Goal: Task Accomplishment & Management: Use online tool/utility

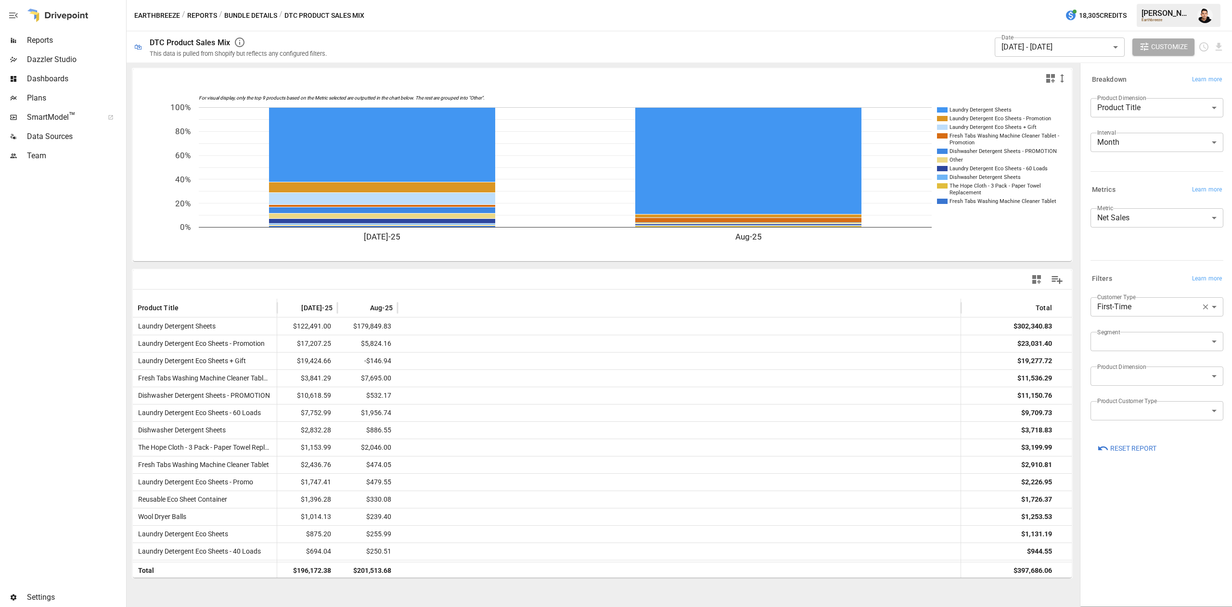
click at [1186, 0] on body "Reports Dazzler Studio Dashboards Plans SmartModel ™ Data Sources Team Settings…" at bounding box center [616, 0] width 1232 height 0
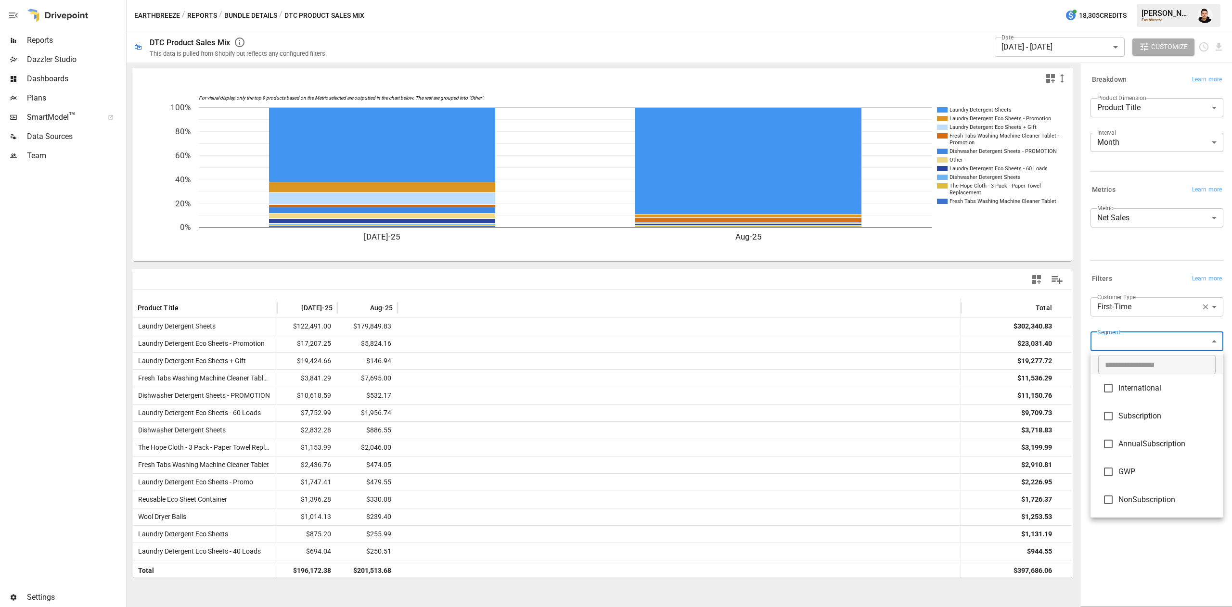
click at [1136, 469] on span "GWP" at bounding box center [1166, 472] width 97 height 12
type input "***"
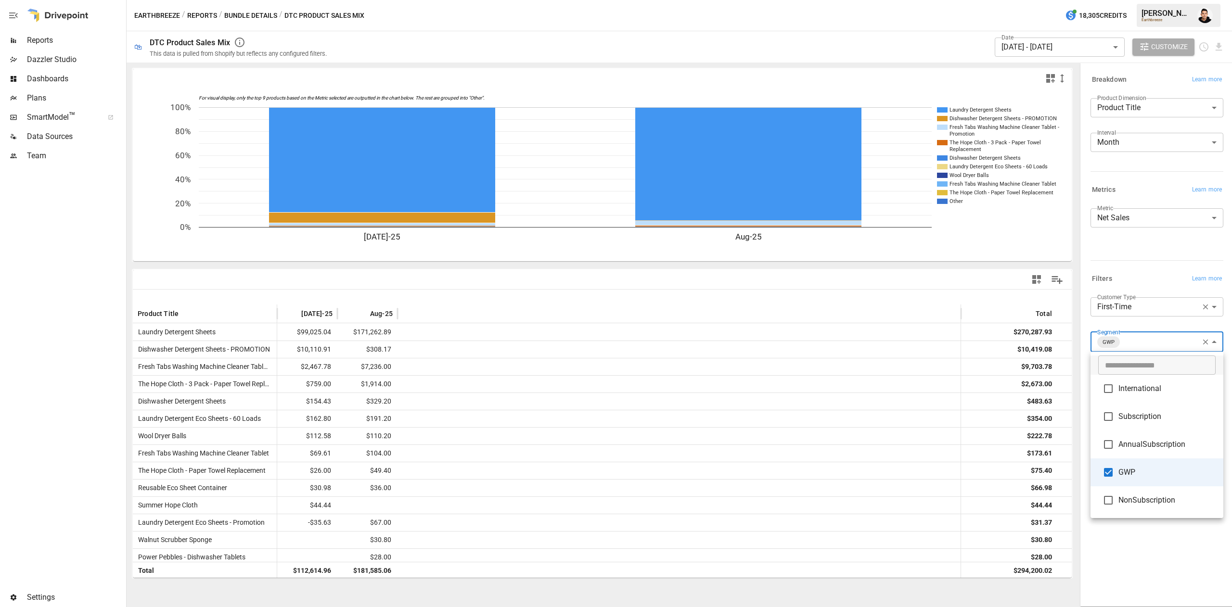
click at [310, 310] on div at bounding box center [616, 303] width 1232 height 607
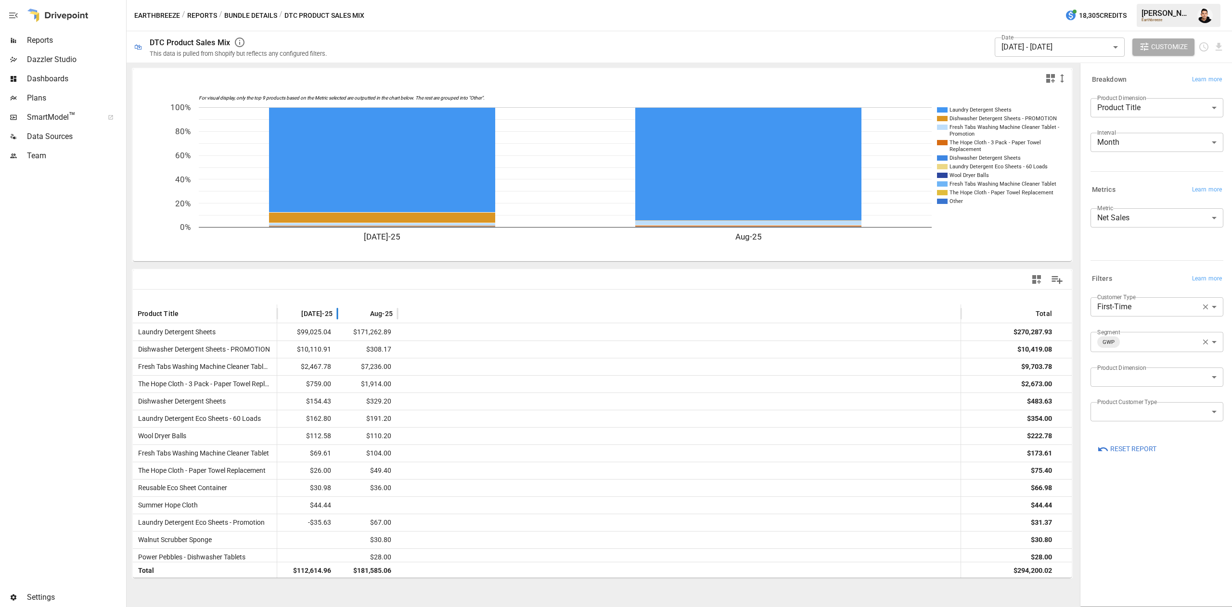
click at [319, 310] on span "[DATE]-25" at bounding box center [316, 314] width 31 height 10
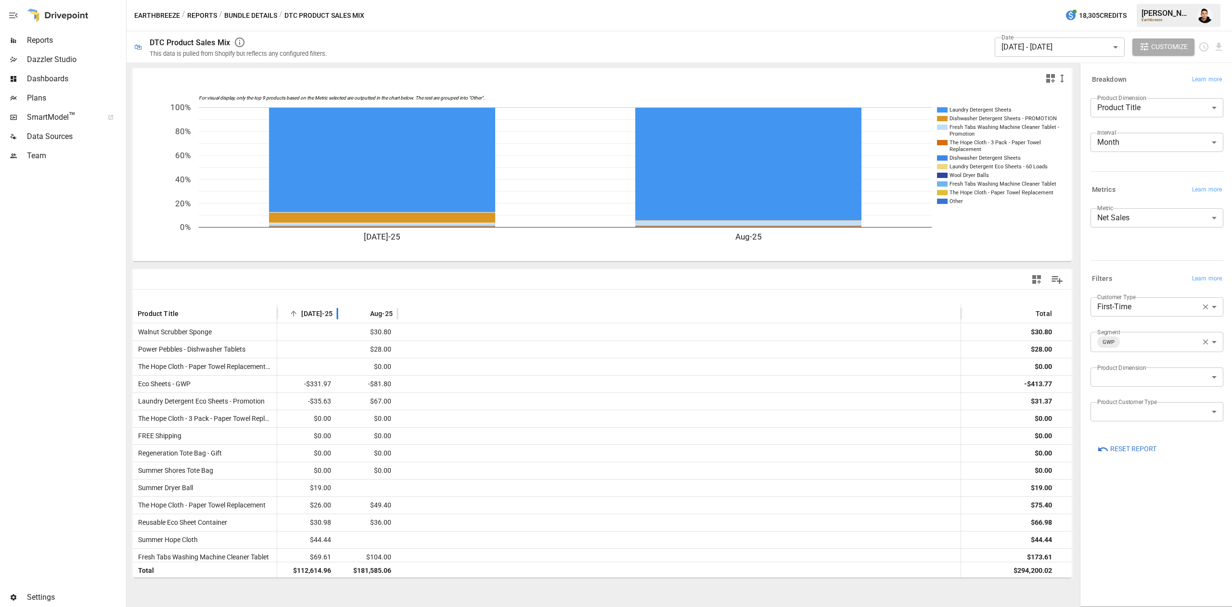
click at [319, 310] on span "[DATE]-25" at bounding box center [316, 314] width 31 height 10
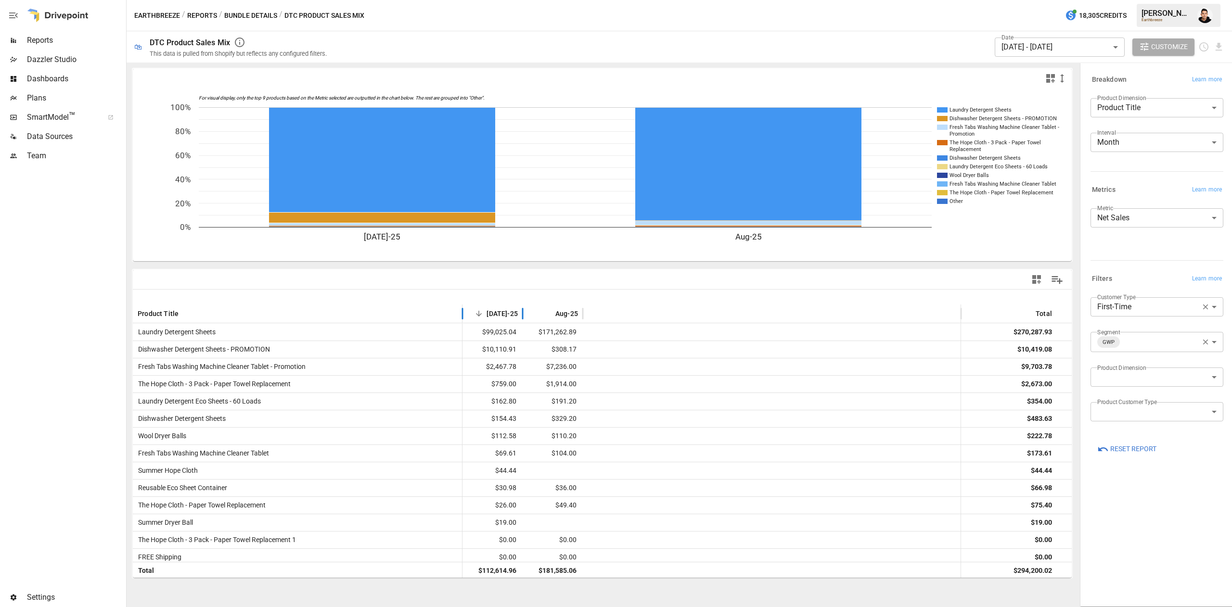
drag, startPoint x: 276, startPoint y: 313, endPoint x: 461, endPoint y: 306, distance: 185.4
click at [461, 306] on div at bounding box center [462, 314] width 5 height 19
click at [1146, 0] on body "Reports Dazzler Studio Dashboards Plans SmartModel ™ Data Sources Team Settings…" at bounding box center [616, 0] width 1232 height 0
click at [1115, 357] on li "Returning" at bounding box center [1156, 349] width 133 height 19
type input "*********"
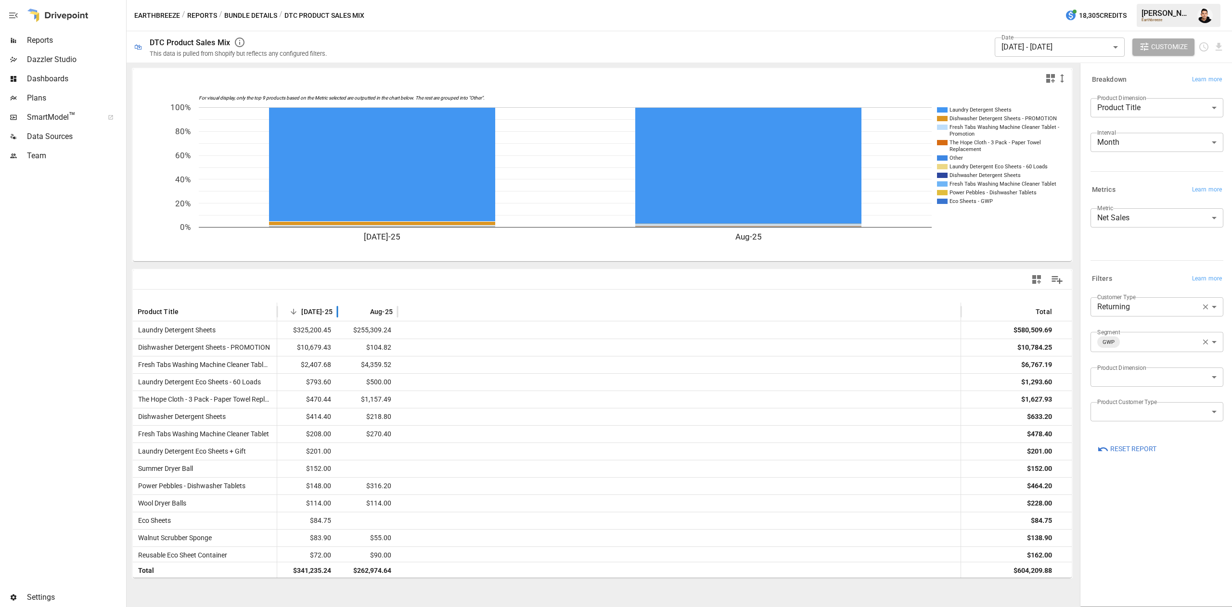
click at [278, 306] on div "Product Title [DATE]-25 Aug-25 Total" at bounding box center [602, 312] width 939 height 19
click at [268, 308] on div "Product Title" at bounding box center [205, 312] width 144 height 19
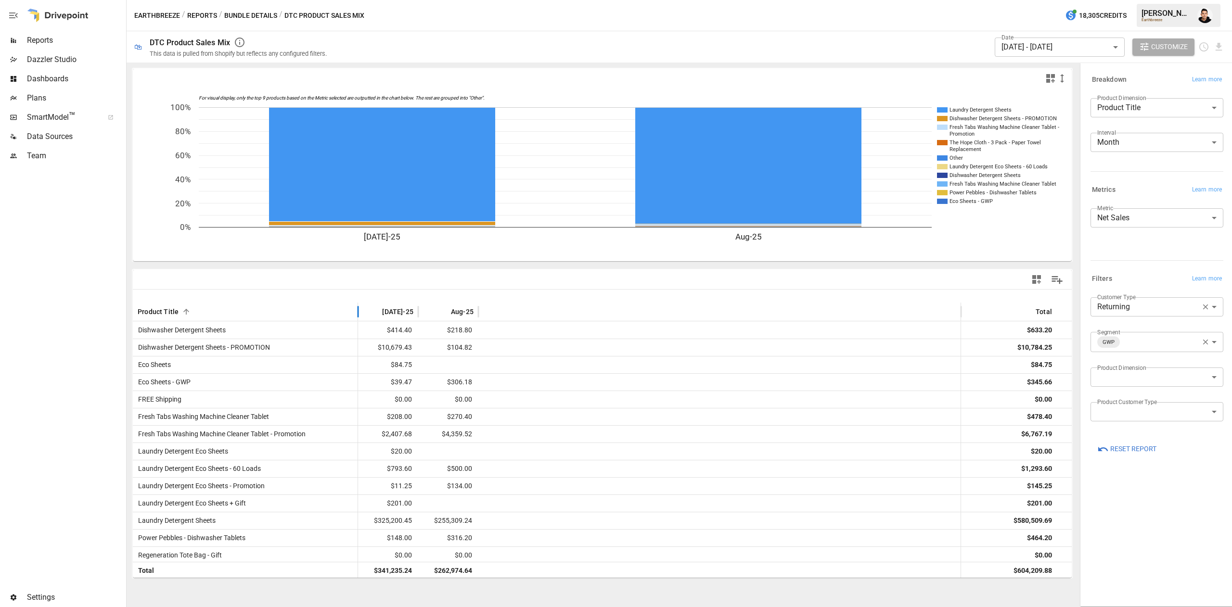
drag, startPoint x: 278, startPoint y: 308, endPoint x: 378, endPoint y: 288, distance: 102.0
click at [378, 288] on div "Product Title [DATE]-25 Aug-25 Total Dishwasher Detergent Sheets $414.40 $218.8…" at bounding box center [602, 424] width 939 height 308
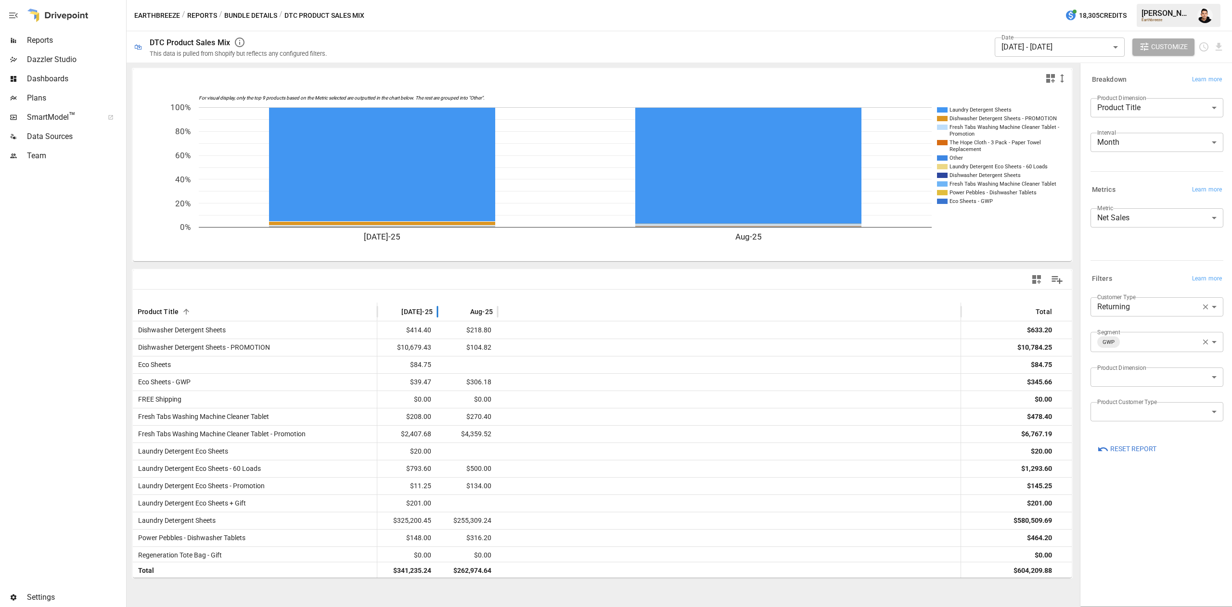
click at [422, 313] on span "[DATE]-25" at bounding box center [416, 312] width 31 height 10
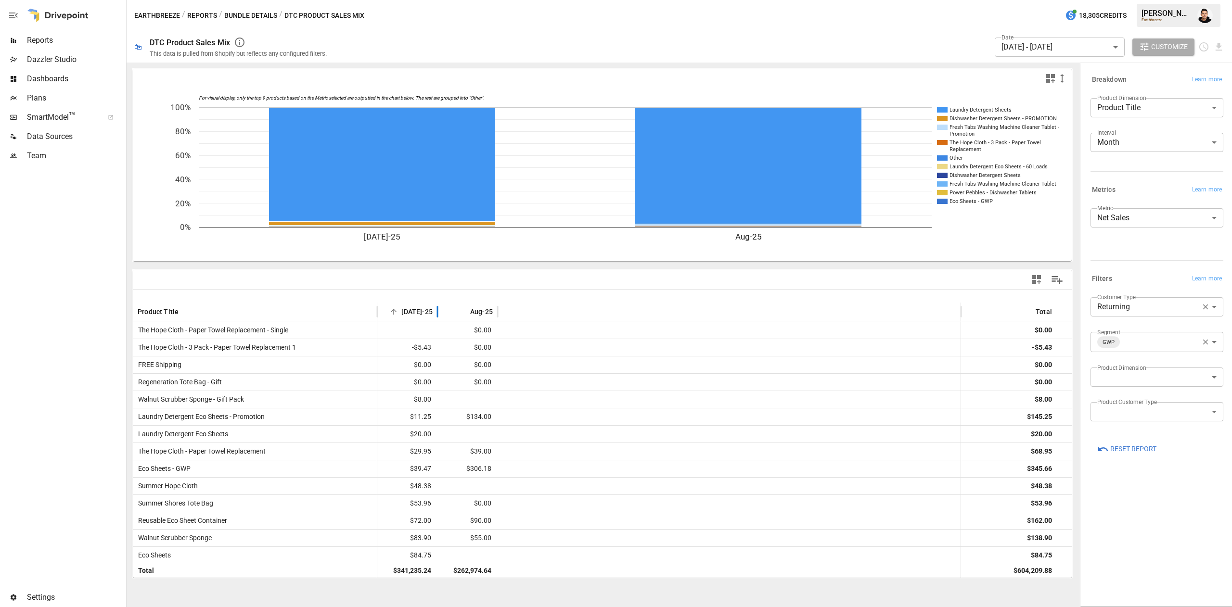
click at [426, 307] on span "[DATE]-25" at bounding box center [416, 312] width 31 height 10
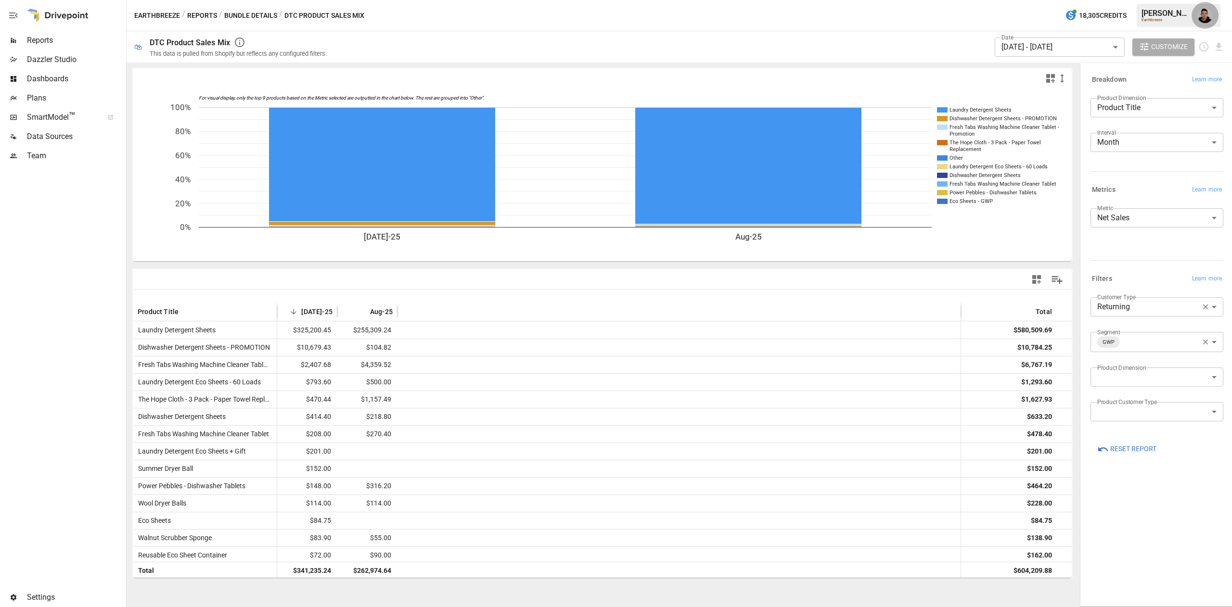
click at [1195, 9] on button "button" at bounding box center [1205, 15] width 27 height 27
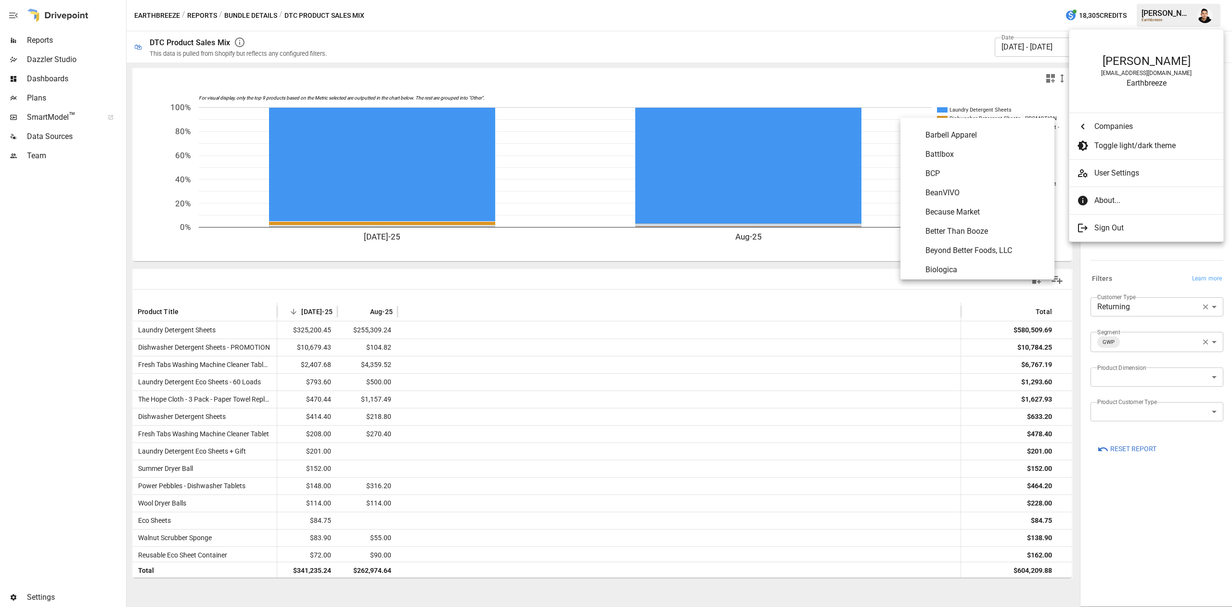
scroll to position [363, 0]
click at [959, 204] on Market "Because Market" at bounding box center [977, 211] width 154 height 19
